Goal: Browse casually: Explore the website without a specific task or goal

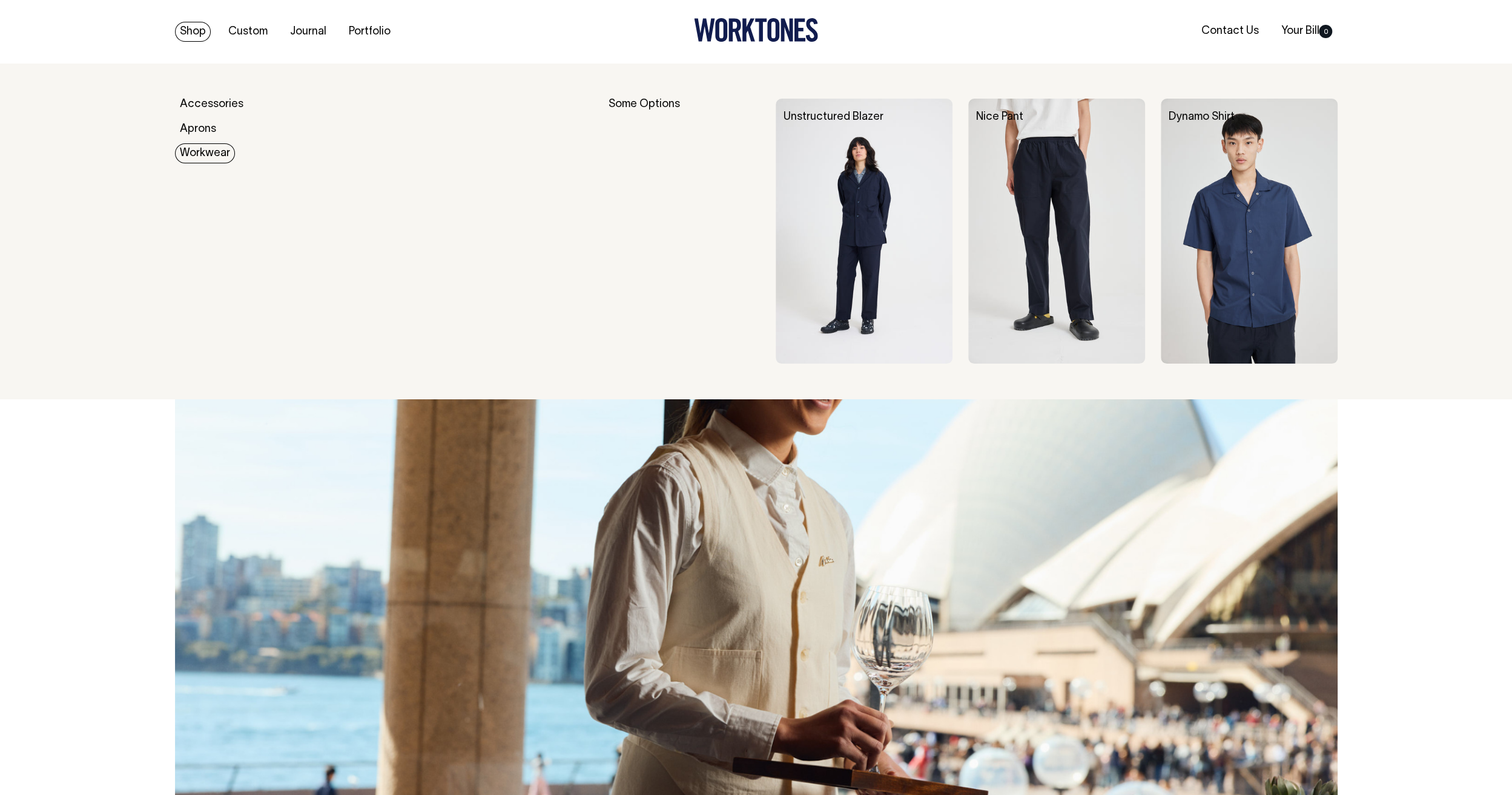
click at [201, 147] on link "Workwear" at bounding box center [204, 153] width 60 height 20
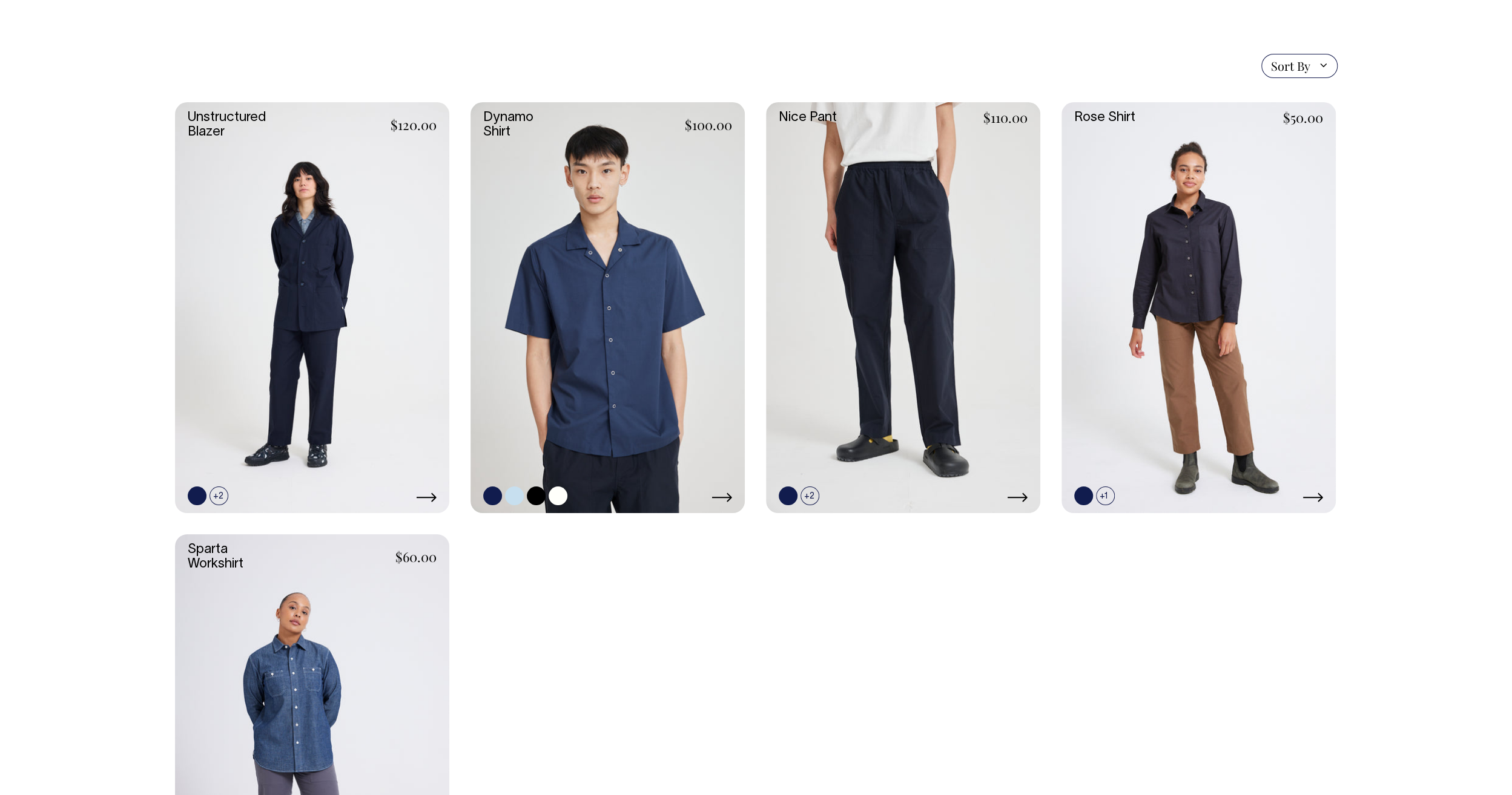
scroll to position [303, 0]
click at [314, 326] on link at bounding box center [311, 309] width 274 height 412
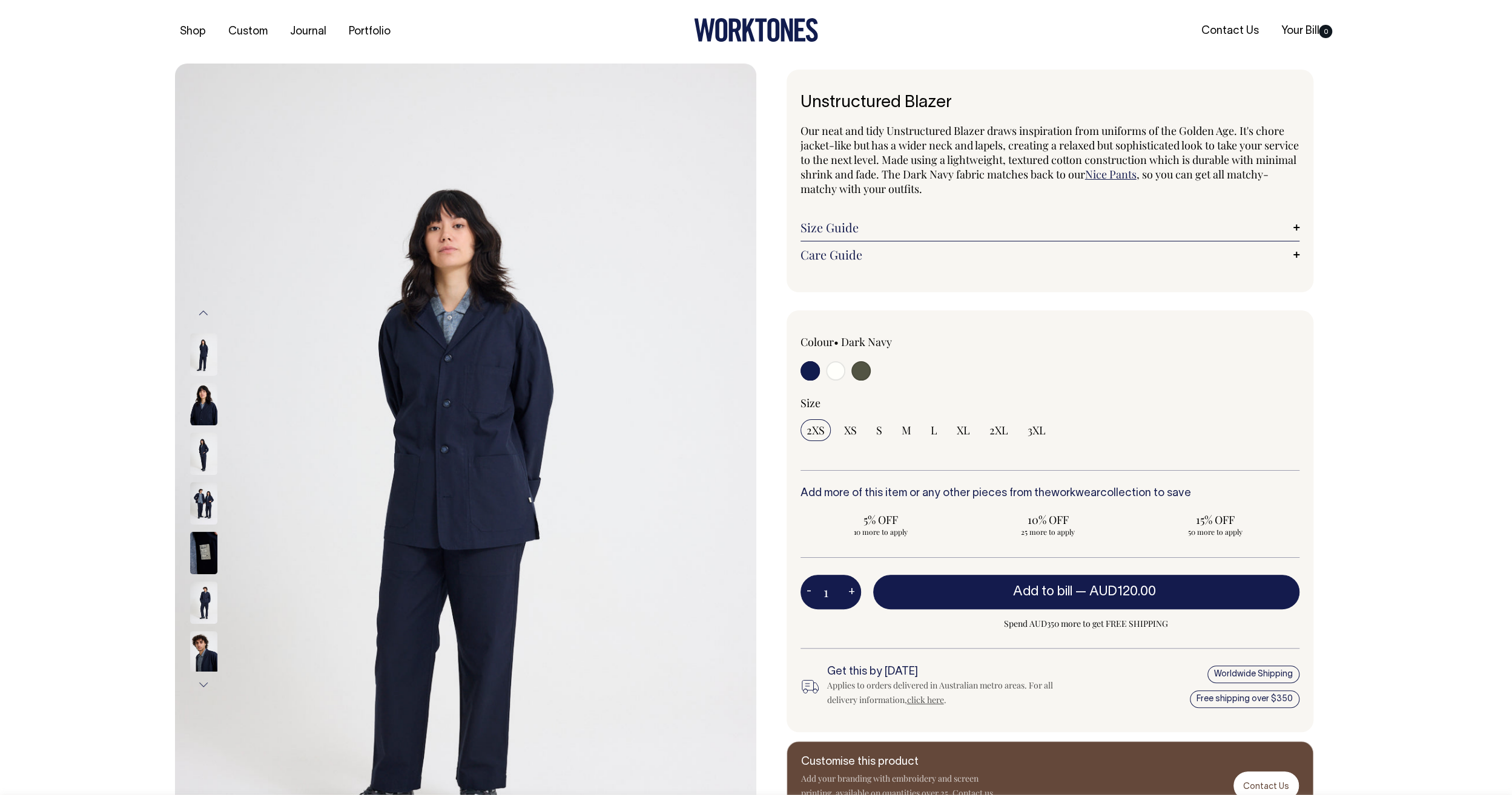
click at [839, 372] on input "radio" at bounding box center [835, 371] width 19 height 19
radio input "true"
select select "Off-White"
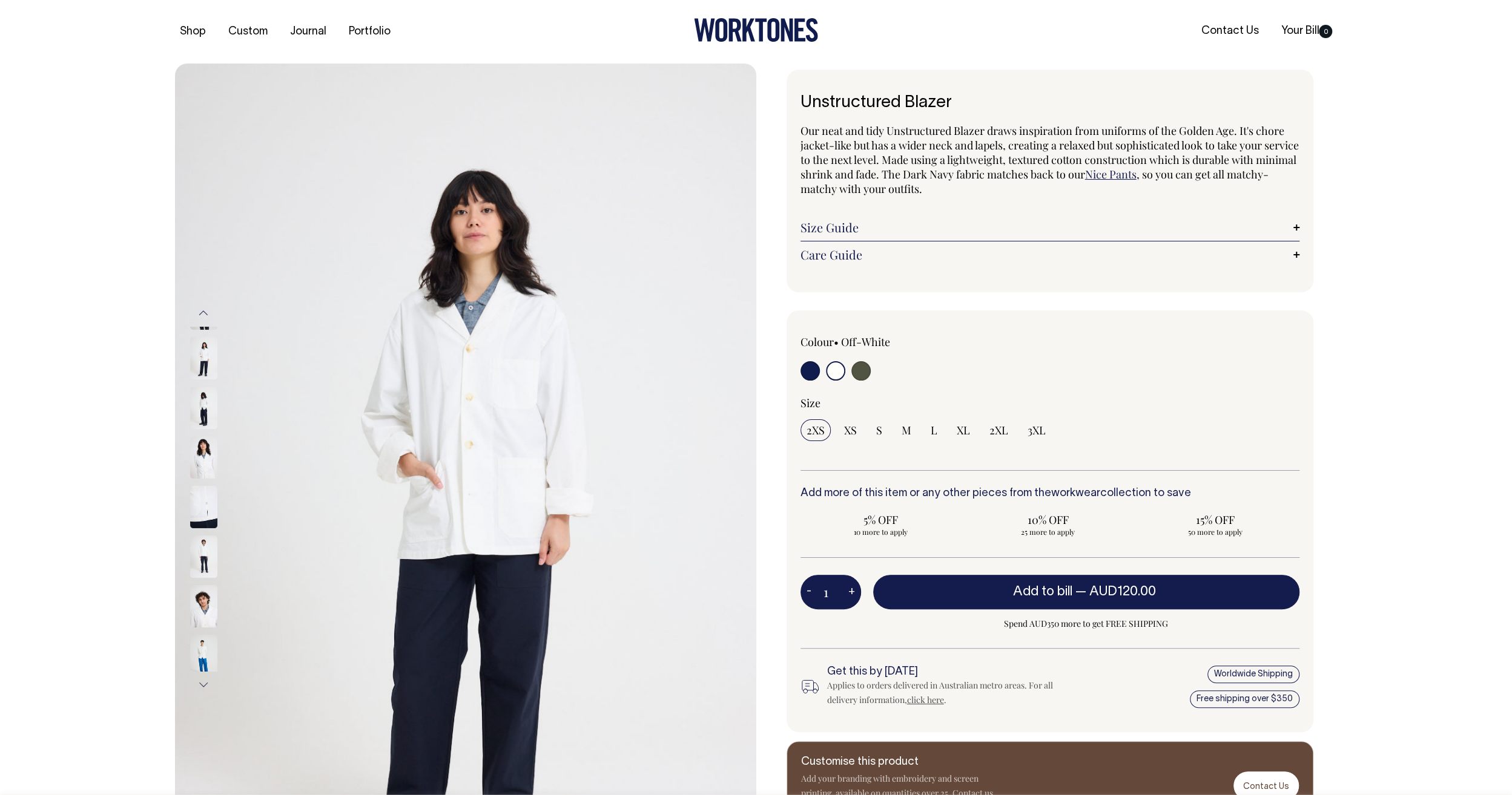
click at [868, 371] on input "radio" at bounding box center [861, 371] width 19 height 19
radio input "true"
select select "Olive"
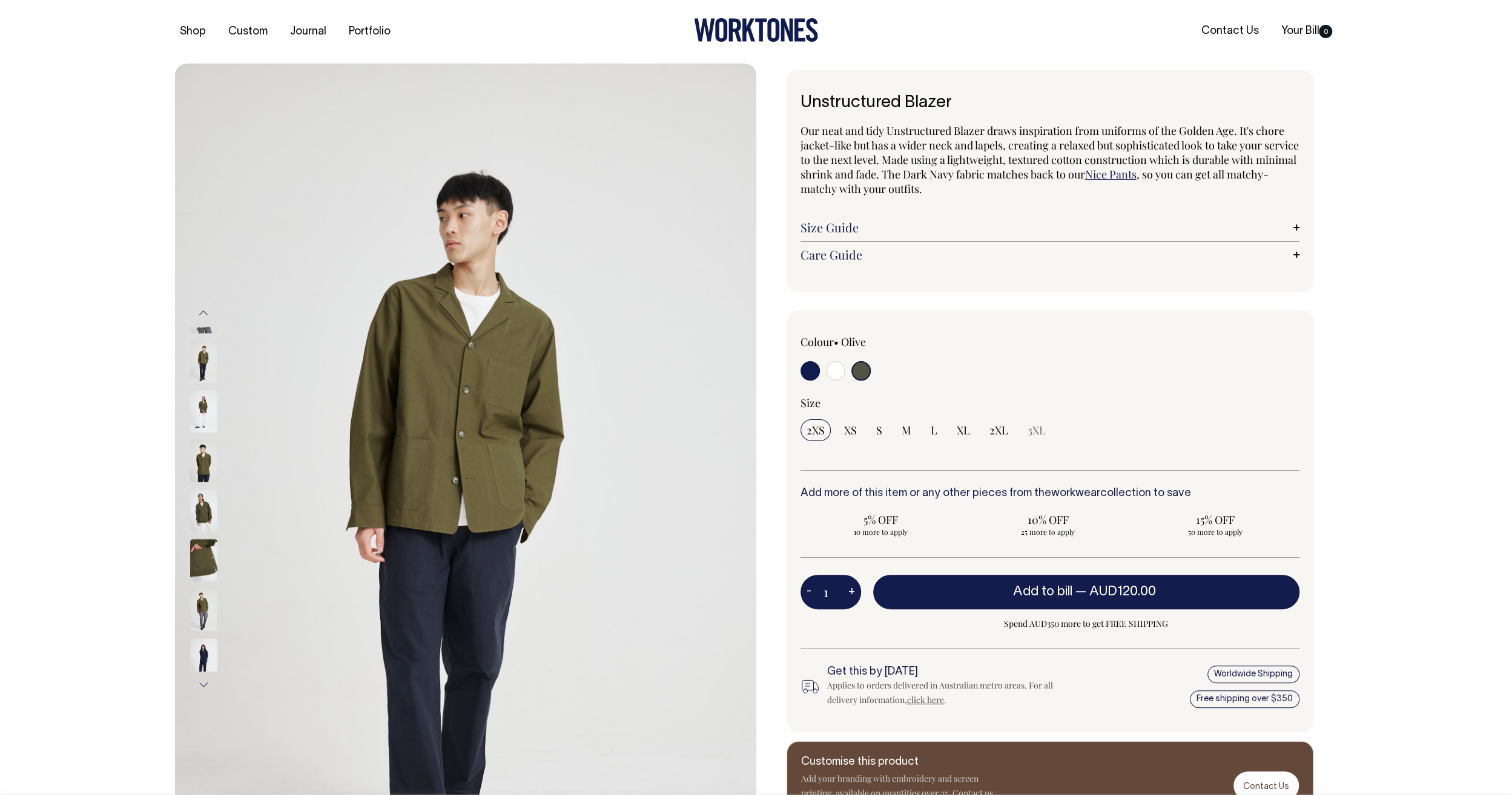
click at [806, 372] on input "radio" at bounding box center [809, 371] width 19 height 19
radio input "true"
select select "Dark Navy"
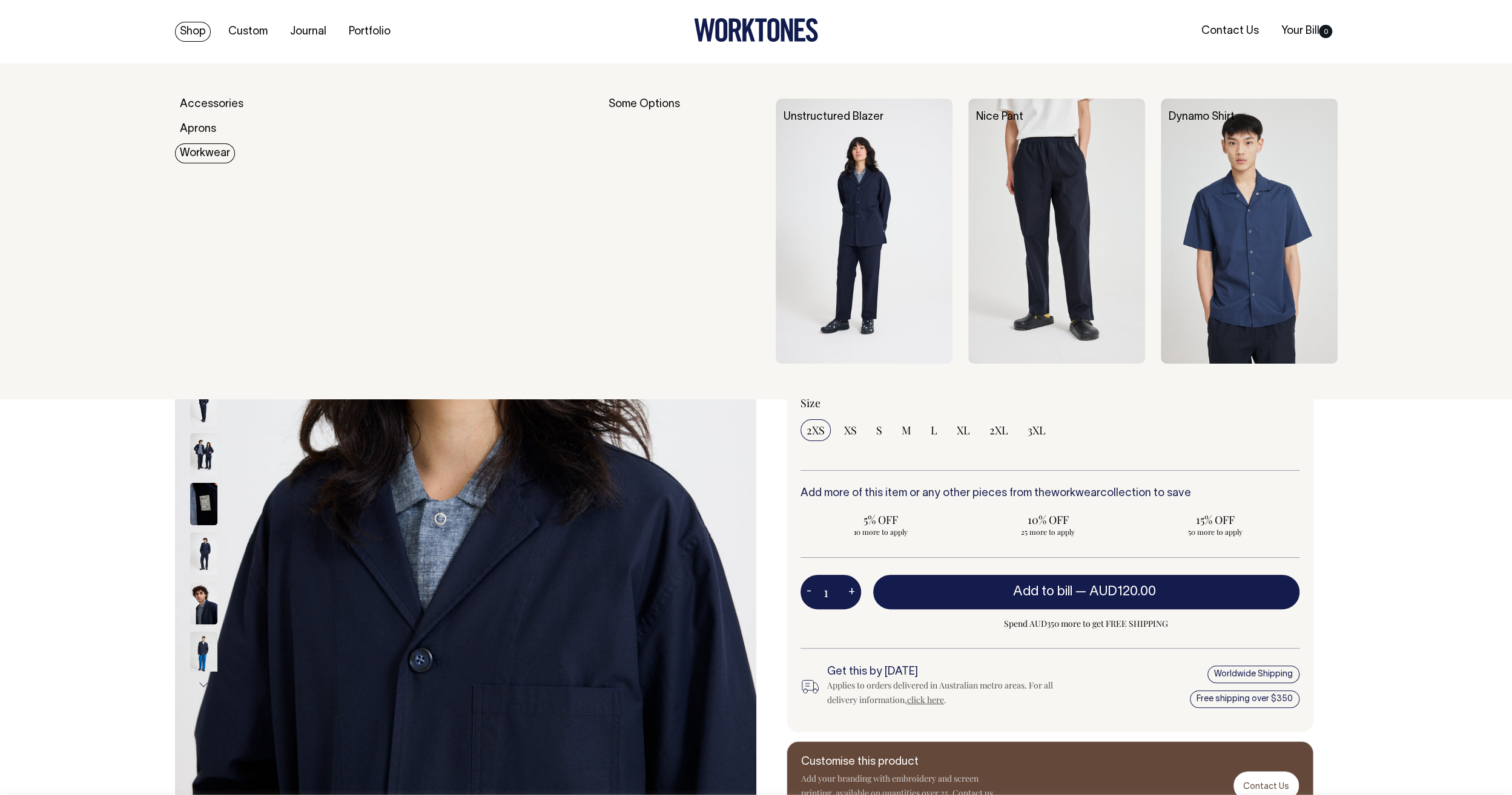
click at [194, 160] on link "Workwear" at bounding box center [204, 153] width 60 height 20
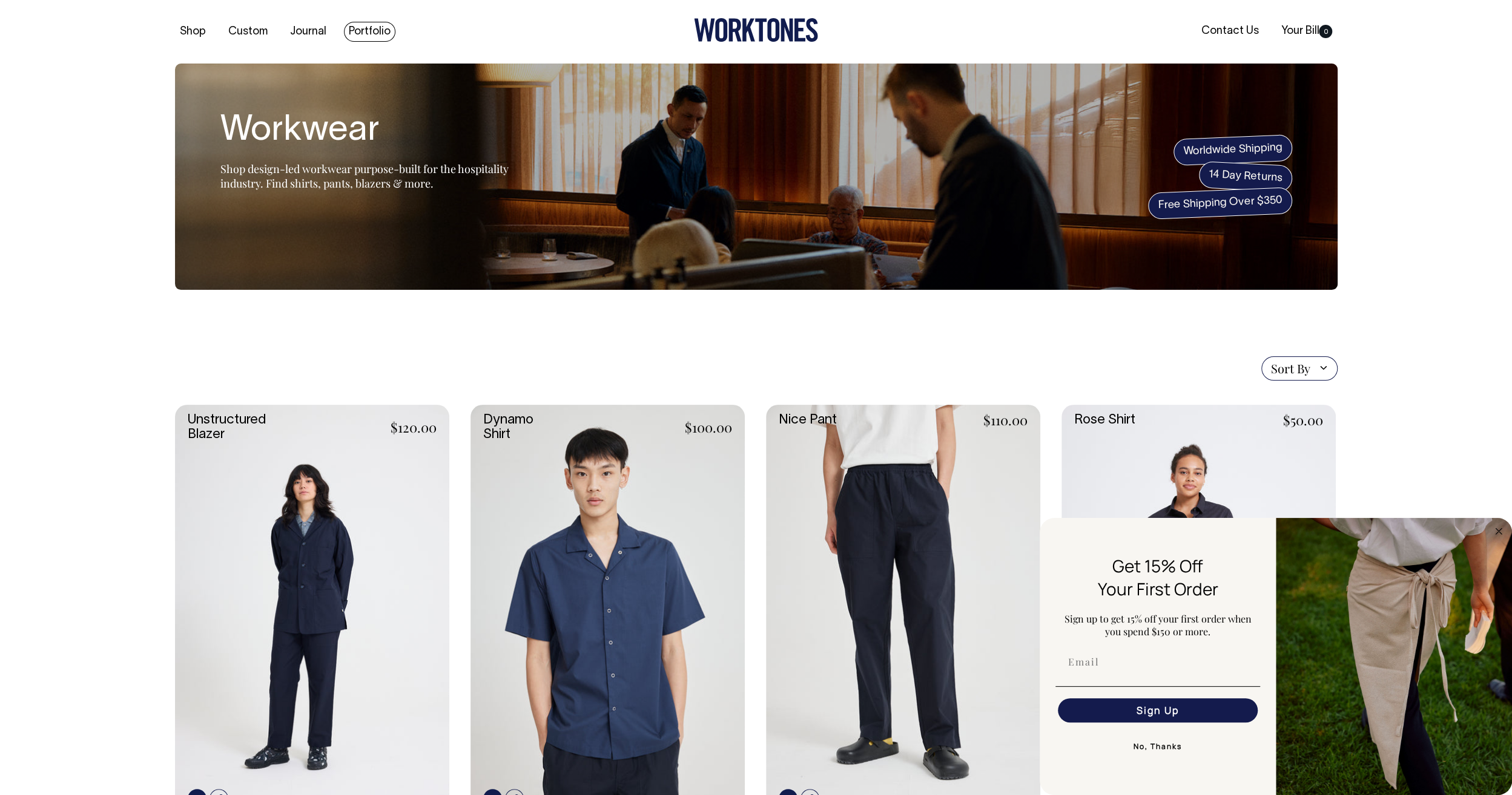
click at [351, 41] on link "Portfolio" at bounding box center [370, 31] width 51 height 20
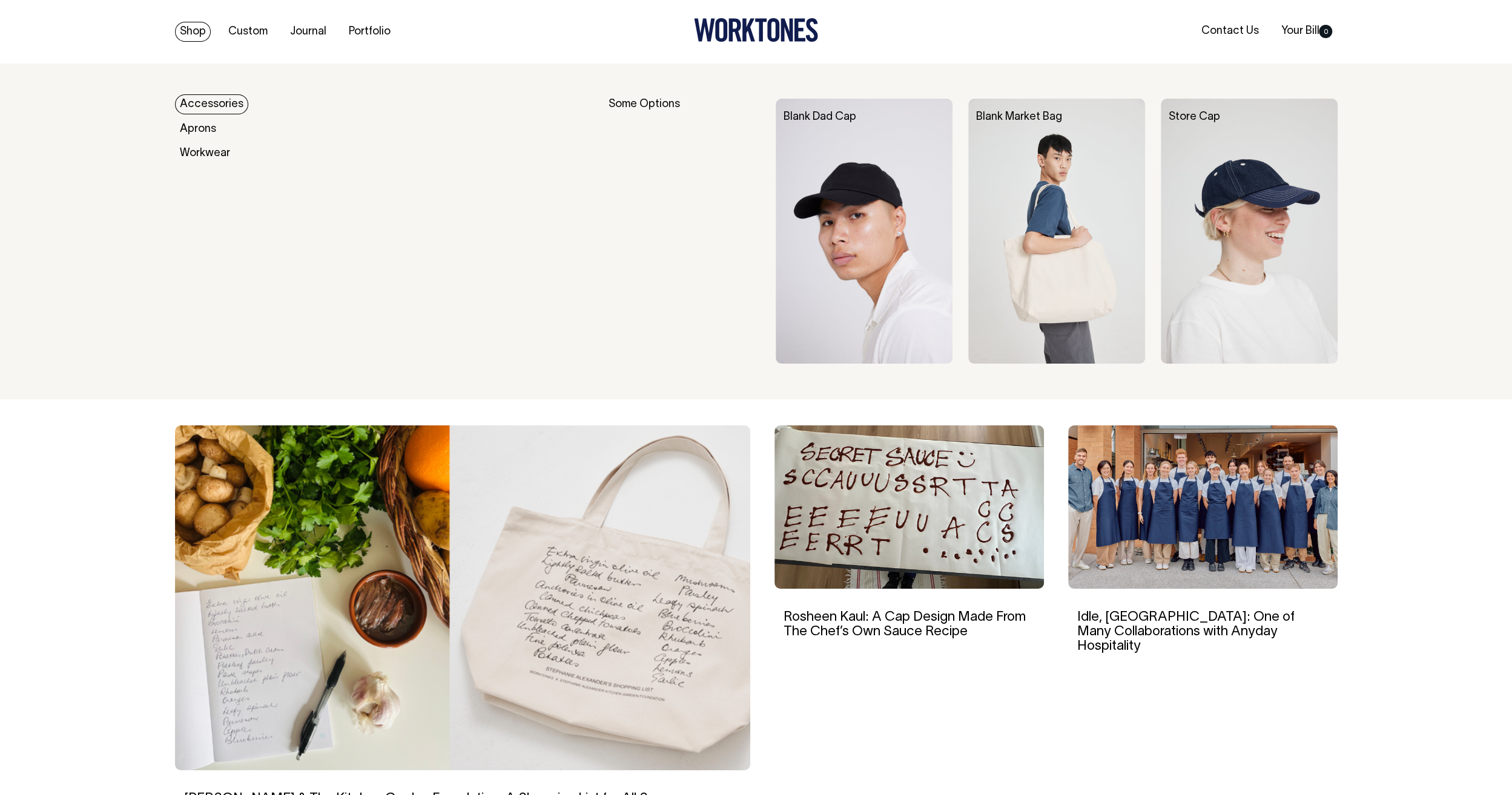
click at [633, 103] on div "Some Options" at bounding box center [684, 231] width 151 height 265
click at [207, 104] on link "Accessories" at bounding box center [211, 104] width 74 height 20
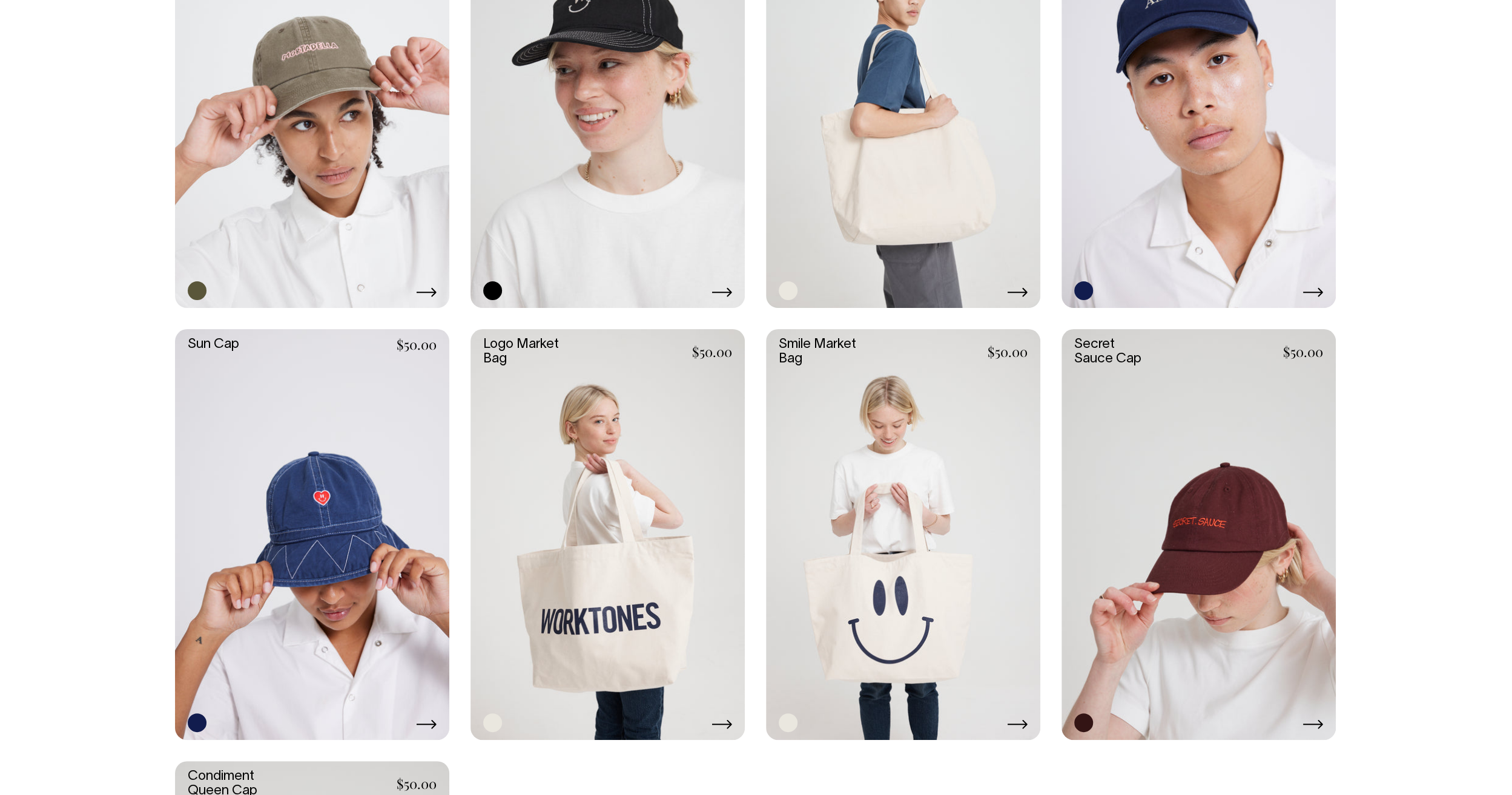
scroll to position [908, 0]
